Goal: Information Seeking & Learning: Learn about a topic

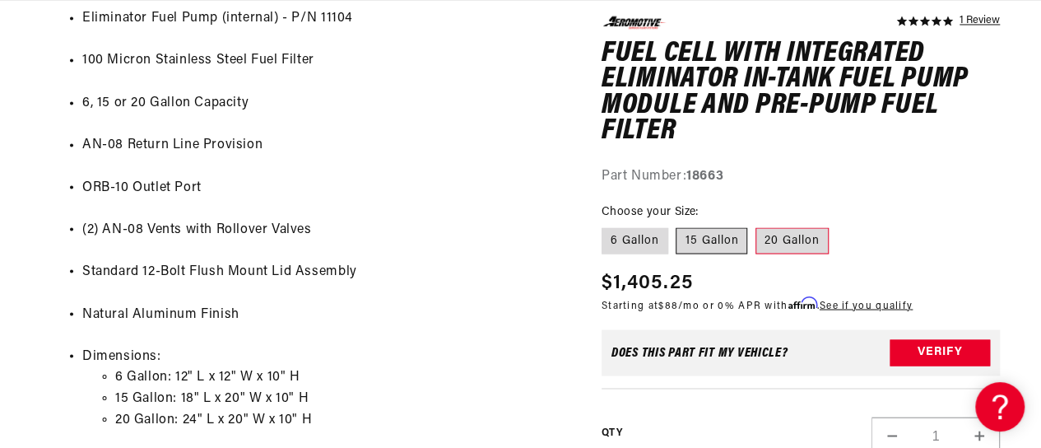
click at [730, 238] on label "15 Gallon" at bounding box center [712, 241] width 72 height 26
click at [677, 226] on input "15 Gallon" at bounding box center [677, 225] width 1 height 1
radio input "true"
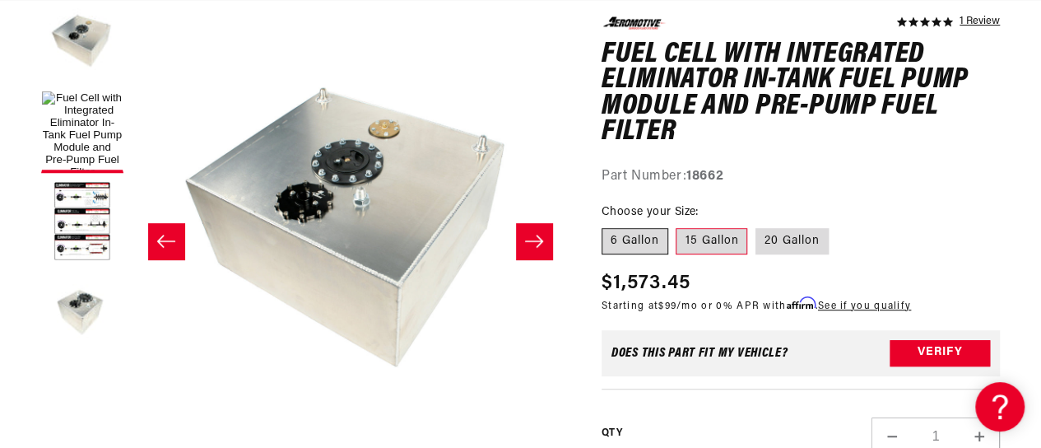
click at [642, 249] on label "6 Gallon" at bounding box center [635, 241] width 67 height 26
click at [607, 226] on input "6 Gallon" at bounding box center [606, 225] width 1 height 1
radio input "true"
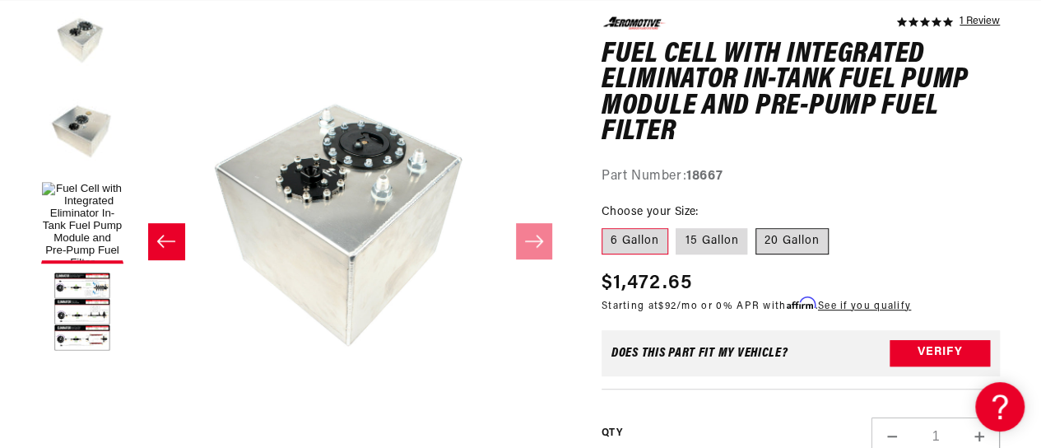
click at [788, 234] on label "20 Gallon" at bounding box center [792, 241] width 73 height 26
click at [756, 226] on input "20 Gallon" at bounding box center [756, 225] width 1 height 1
radio input "true"
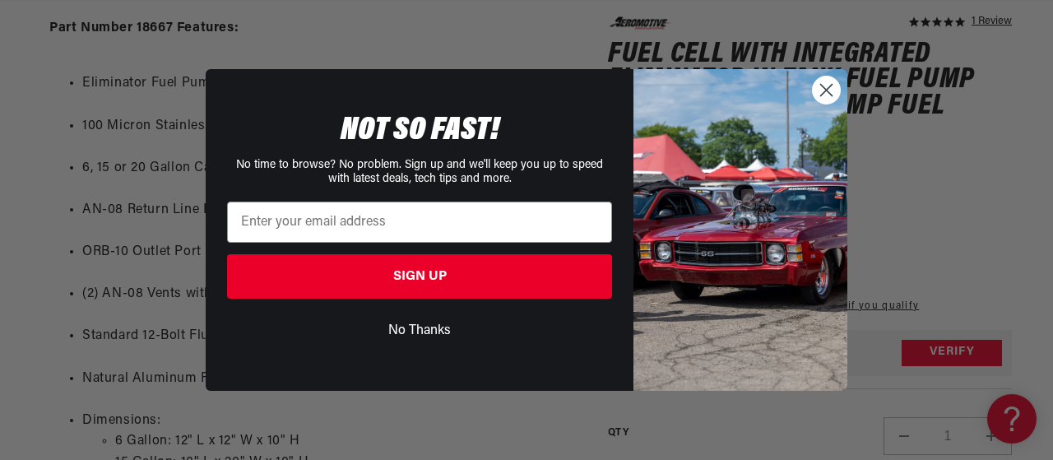
click at [436, 321] on button "No Thanks" at bounding box center [419, 330] width 385 height 31
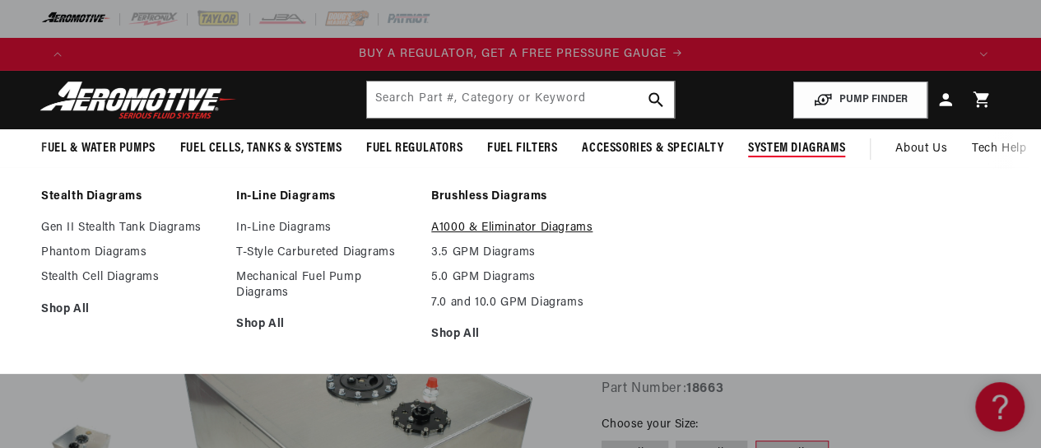
click at [573, 233] on link "A1000 & Eliminator Diagrams" at bounding box center [520, 228] width 179 height 15
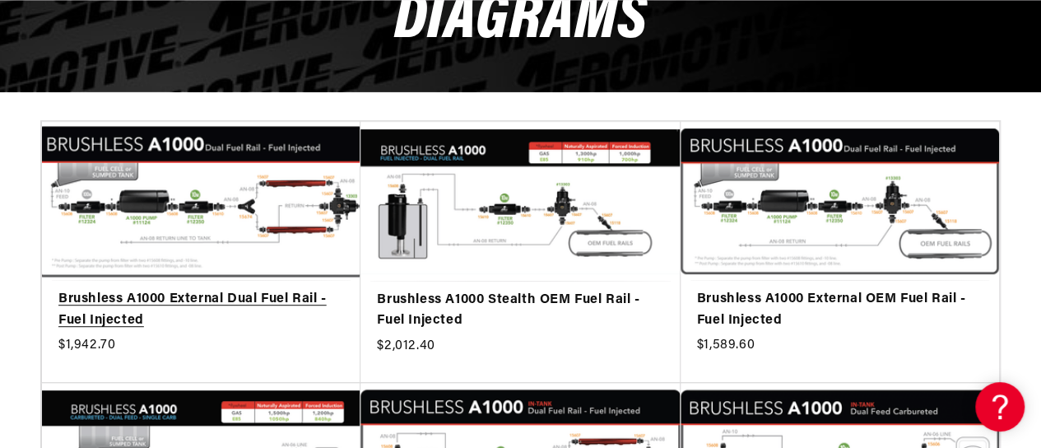
scroll to position [0, 892]
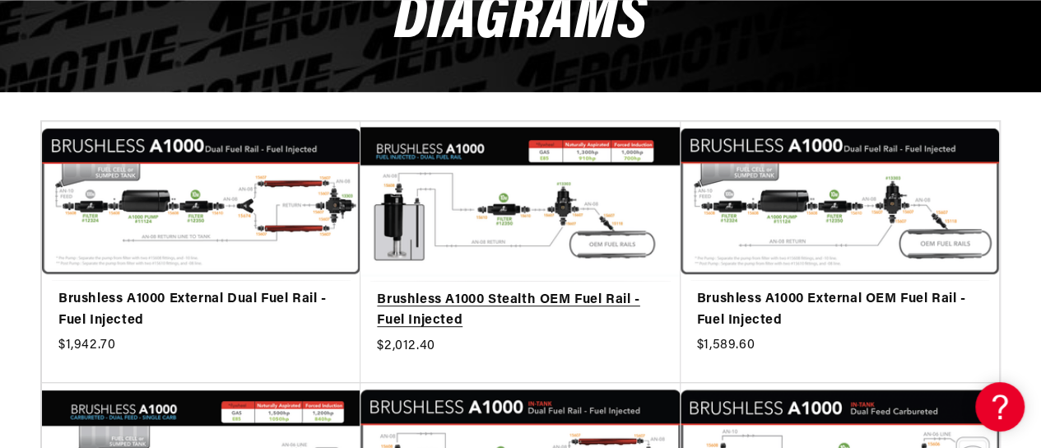
click at [439, 297] on link "Brushless A1000 Stealth OEM Fuel Rail - Fuel Injected" at bounding box center [520, 311] width 286 height 42
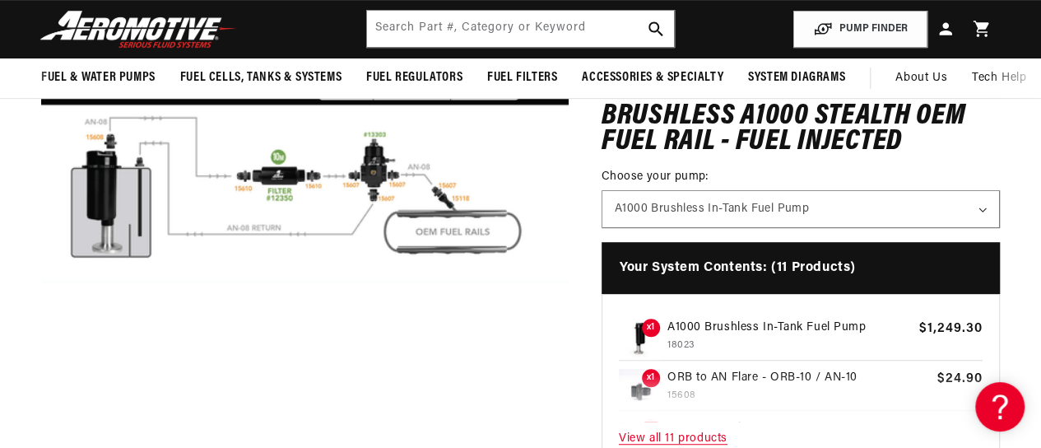
scroll to position [0, 1785]
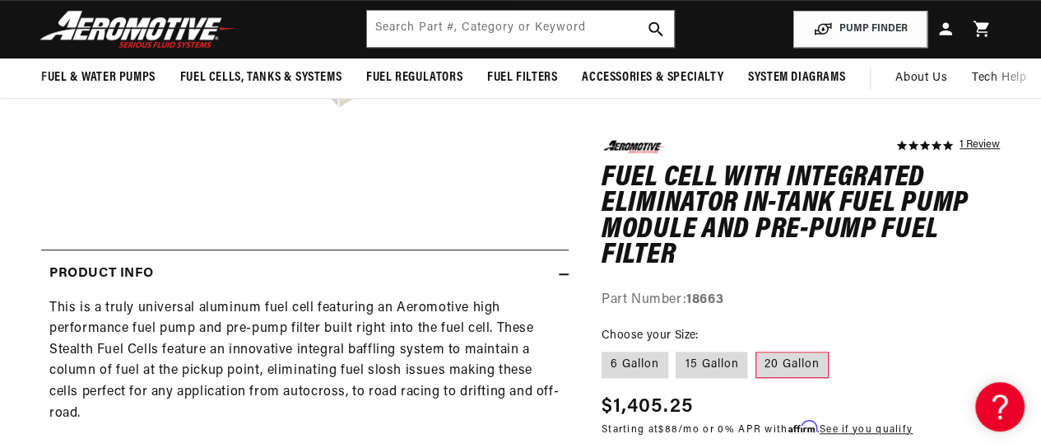
scroll to position [0, 892]
